Goal: Transaction & Acquisition: Purchase product/service

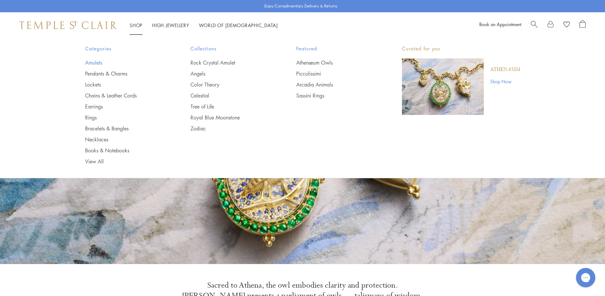
click at [99, 62] on link "Amulets" at bounding box center [125, 62] width 80 height 7
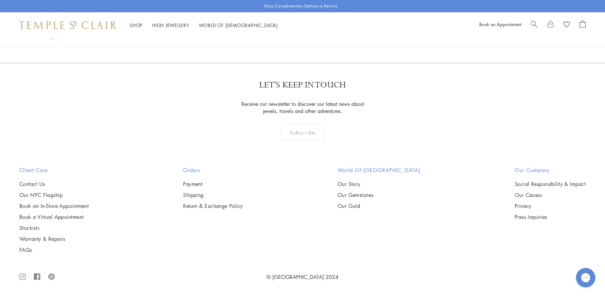
scroll to position [1613, 0]
click at [0, 0] on img at bounding box center [0, 0] width 0 height 0
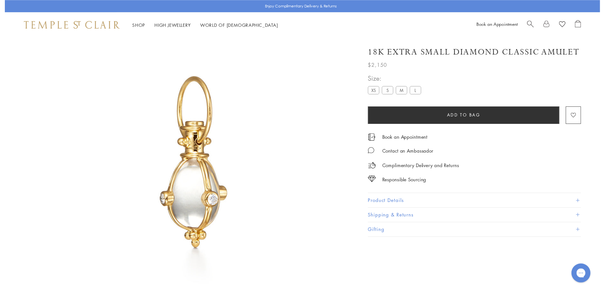
scroll to position [38, 0]
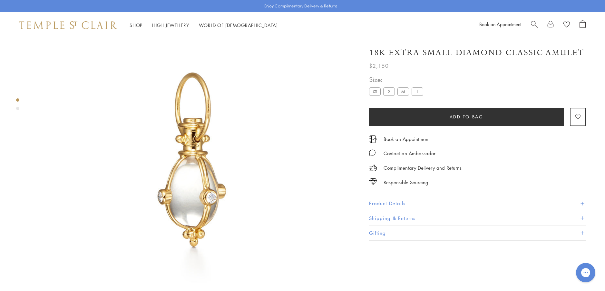
click at [392, 202] on button "Product Details" at bounding box center [477, 203] width 217 height 15
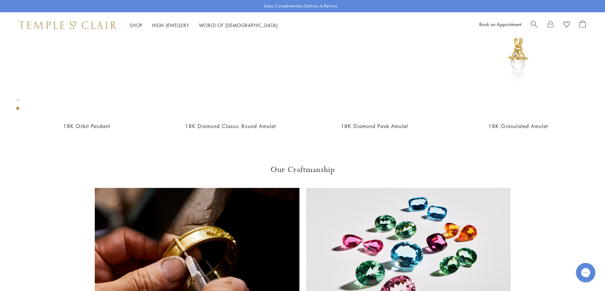
scroll to position [457, 0]
